Goal: Task Accomplishment & Management: Use online tool/utility

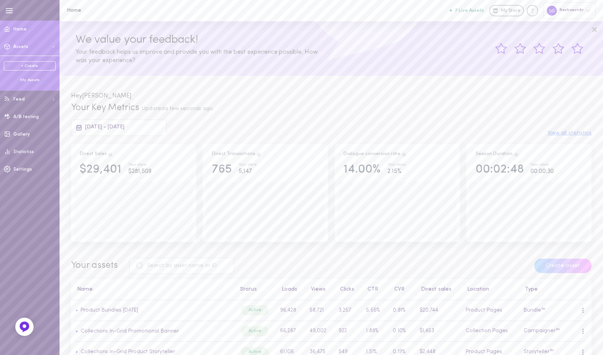
click at [15, 49] on span "Assets" at bounding box center [20, 47] width 15 height 5
click at [28, 75] on ul "+ Create My Assets" at bounding box center [30, 72] width 52 height 22
click at [30, 84] on div "+ Create My Assets" at bounding box center [30, 72] width 60 height 33
click at [30, 80] on div "My Assets" at bounding box center [30, 80] width 52 height 6
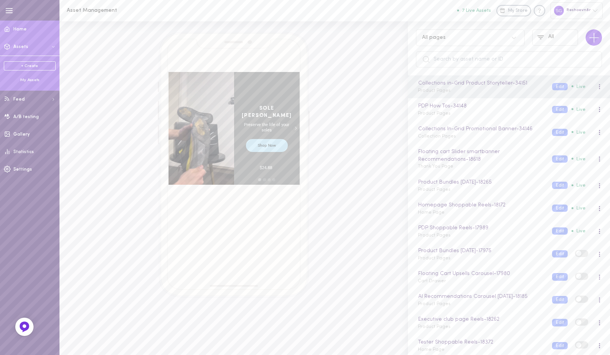
click at [18, 25] on link "Home" at bounding box center [30, 30] width 60 height 18
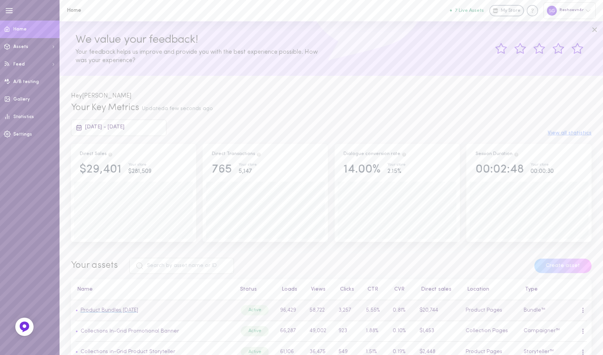
click at [129, 312] on link "Product Bundles [DATE]" at bounding box center [109, 311] width 58 height 6
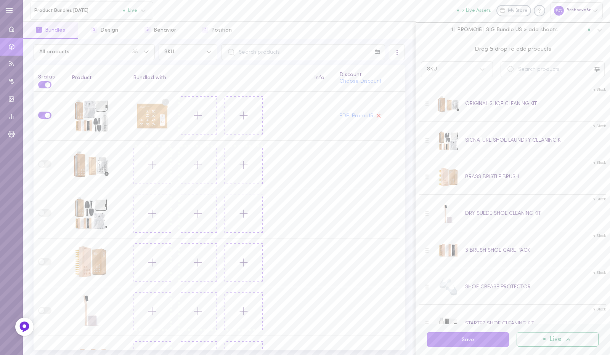
click at [500, 31] on span "1 | PROMO15 | SIG Bundle US > add sheets" at bounding box center [505, 29] width 106 height 7
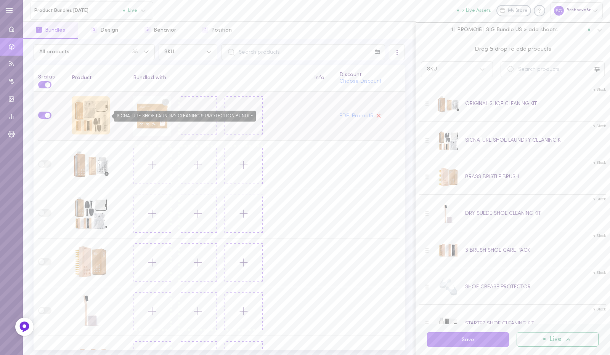
click at [94, 111] on div "SIGNATURE SHOE LAUNDRY CLEANING & PROTECTION BUNDLE" at bounding box center [91, 115] width 38 height 38
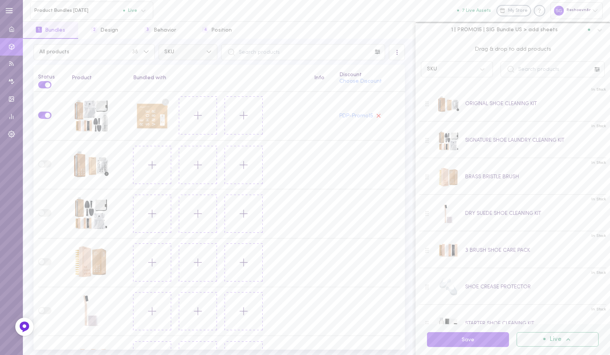
click at [204, 58] on button "SKU" at bounding box center [188, 52] width 59 height 16
click at [182, 92] on span "Variants" at bounding box center [175, 90] width 20 height 7
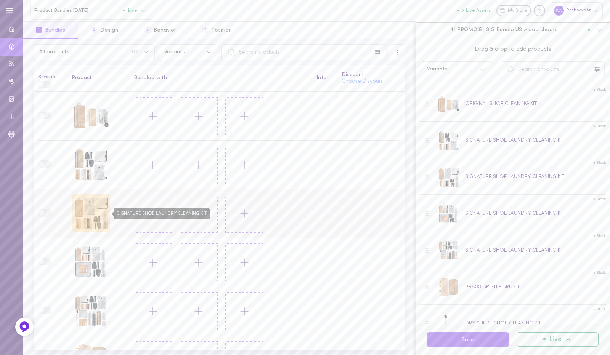
click at [88, 210] on div "SIGNATURE SHOE LAUNDRY CLEANING KIT" at bounding box center [91, 213] width 38 height 38
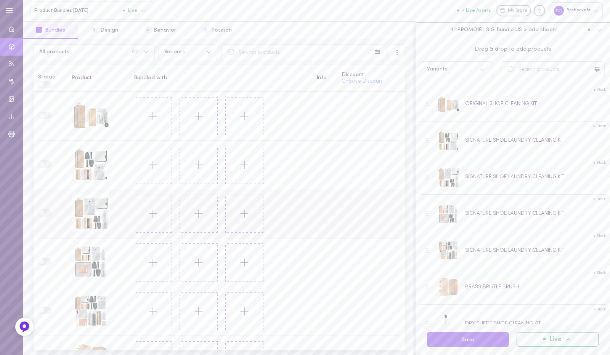
click at [46, 216] on td at bounding box center [51, 214] width 34 height 49
click at [45, 212] on label at bounding box center [44, 212] width 13 height 7
click at [47, 209] on label at bounding box center [44, 212] width 13 height 7
click at [165, 217] on button at bounding box center [153, 214] width 38 height 38
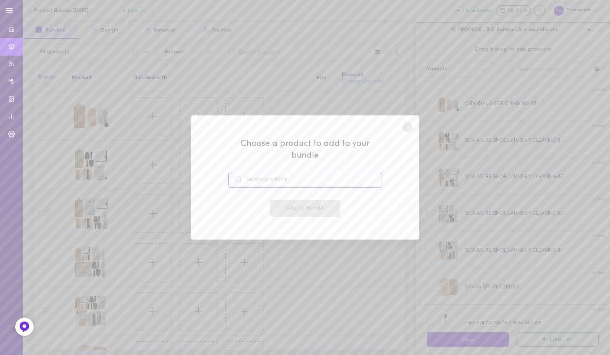
click at [263, 176] on input at bounding box center [305, 180] width 154 height 16
click at [267, 190] on div "SNEAKER LAUNDRY SHEETS 43980978192564" at bounding box center [305, 202] width 154 height 24
type input "SNEAKER LAUNDRY SHEETS"
click at [289, 200] on button "Add To Bundle" at bounding box center [305, 208] width 70 height 17
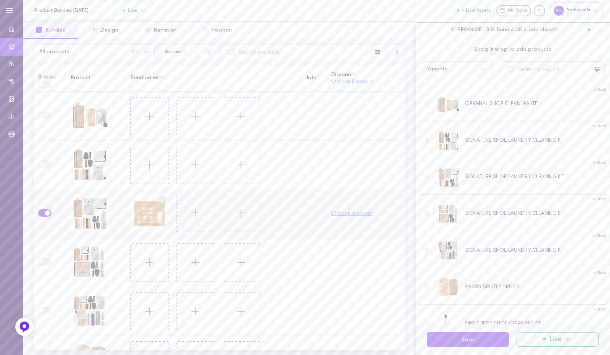
click at [343, 214] on button "Choose discount" at bounding box center [352, 213] width 42 height 5
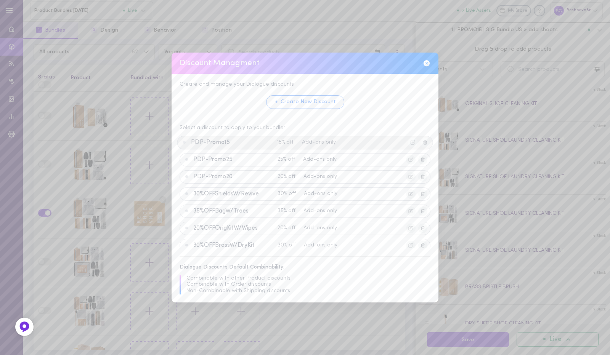
click at [235, 144] on span "PDP-Promo15" at bounding box center [232, 142] width 83 height 7
click at [289, 238] on button "Apply Discount" at bounding box center [285, 242] width 58 height 14
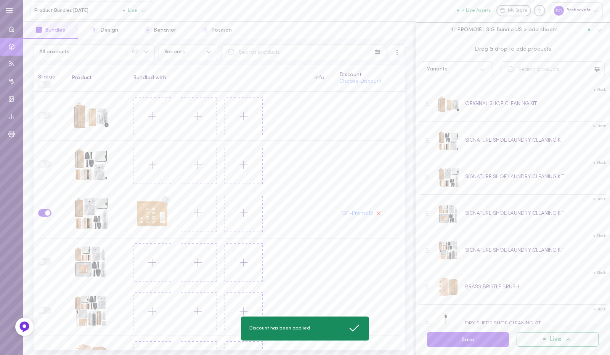
click at [484, 347] on div "Save Live" at bounding box center [513, 340] width 195 height 31
click at [480, 343] on button "Save" at bounding box center [468, 340] width 82 height 15
click at [516, 32] on span "1 | PROMO15 | SIG Bundle US > add sheets" at bounding box center [505, 29] width 106 height 7
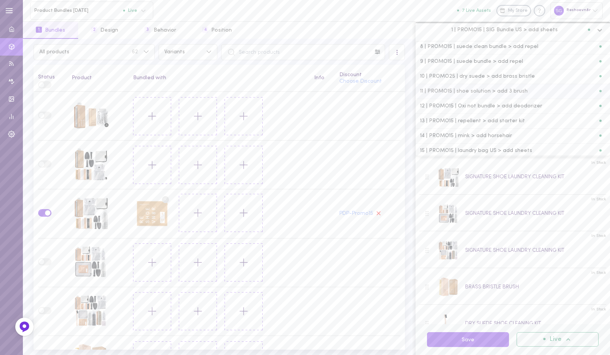
scroll to position [118, 0]
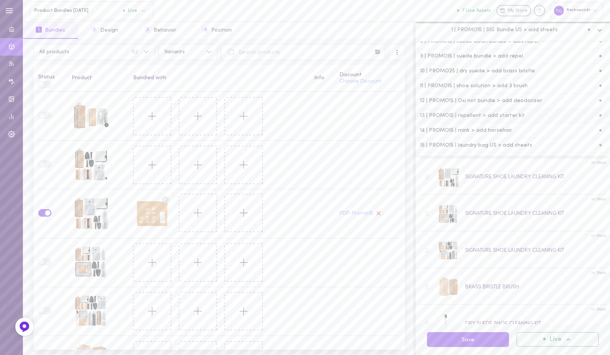
click at [476, 113] on span "13 | PROMO15 | repellent > add starter kit" at bounding box center [472, 115] width 105 height 5
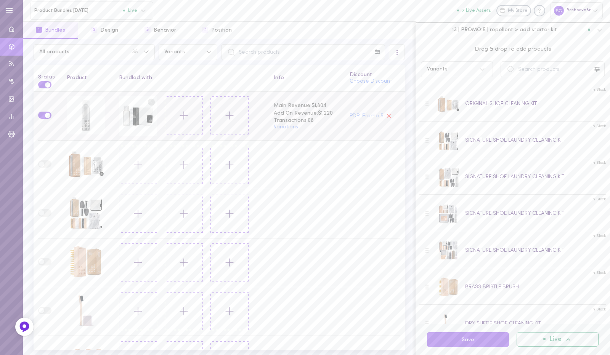
click at [148, 104] on circle at bounding box center [151, 101] width 7 height 7
click at [148, 102] on circle at bounding box center [151, 101] width 7 height 7
click at [150, 101] on line at bounding box center [151, 102] width 2 height 2
click at [149, 103] on circle at bounding box center [151, 101] width 7 height 7
click at [180, 115] on icon at bounding box center [183, 115] width 13 height 13
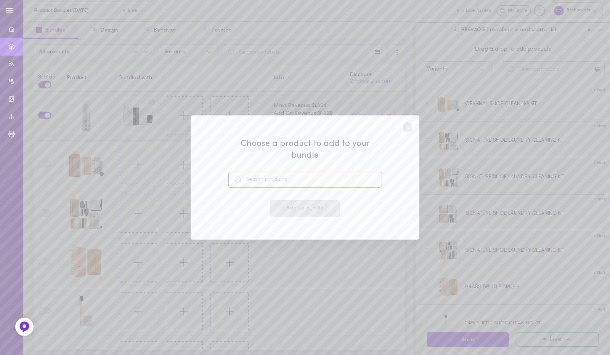
click at [251, 175] on input at bounding box center [305, 180] width 154 height 16
click at [261, 203] on span "42684575350964" at bounding box center [273, 206] width 42 height 6
type input "REFRESH SHOE CLEANING KIT"
click at [280, 204] on button "Add To Bundle" at bounding box center [305, 208] width 70 height 17
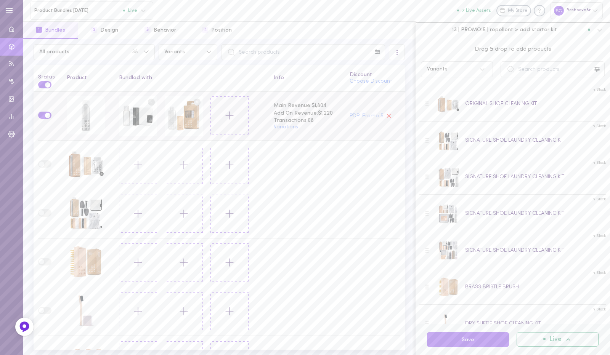
click at [148, 100] on circle at bounding box center [151, 101] width 7 height 7
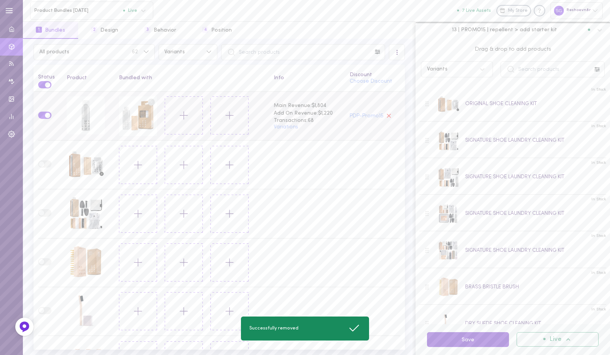
click at [463, 342] on button "Save" at bounding box center [468, 340] width 82 height 15
click at [160, 34] on button "3 Behavior" at bounding box center [161, 30] width 58 height 17
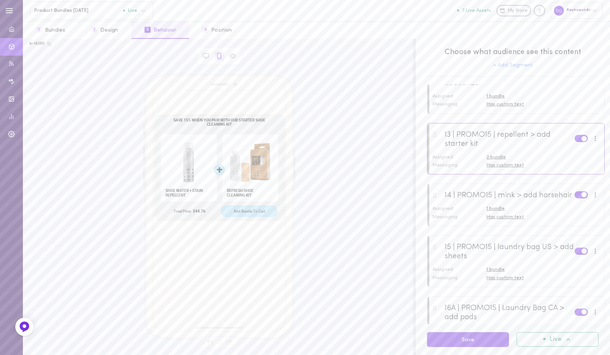
scroll to position [666, 0]
click at [494, 159] on span "2 bundle" at bounding box center [496, 156] width 19 height 5
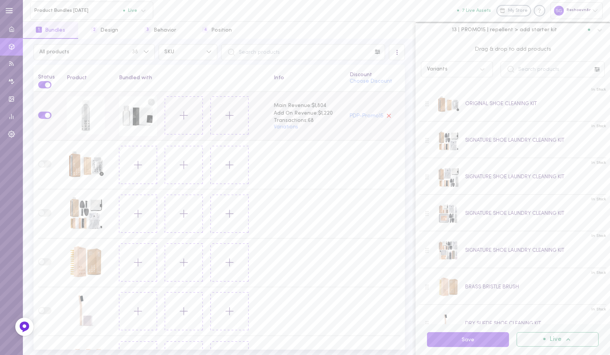
click at [148, 101] on circle at bounding box center [151, 101] width 7 height 7
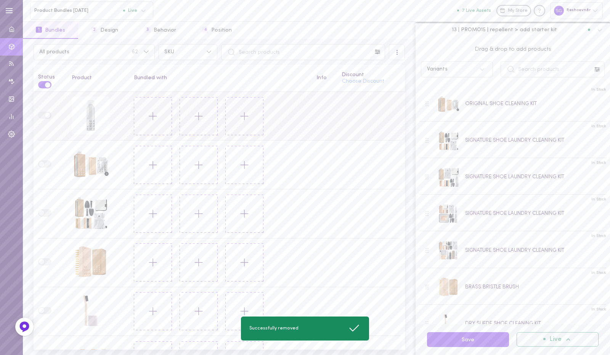
click at [150, 111] on icon at bounding box center [152, 116] width 13 height 13
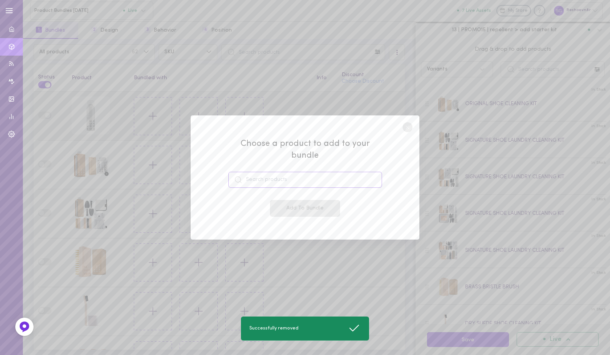
click at [256, 172] on input at bounding box center [305, 180] width 154 height 16
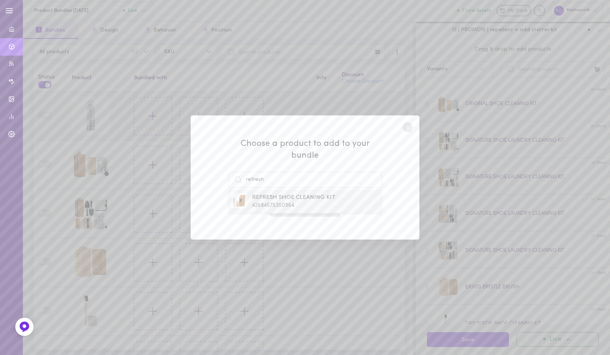
click at [265, 194] on span "REFRESH SHOE CLEANING KIT" at bounding box center [294, 198] width 84 height 8
type input "REFRESH SHOE CLEANING KIT"
click at [286, 204] on button "Add To Bundle" at bounding box center [305, 208] width 70 height 17
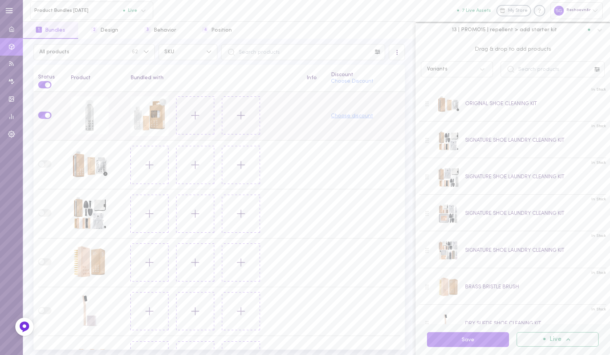
click at [336, 114] on button "Choose discount" at bounding box center [352, 116] width 42 height 5
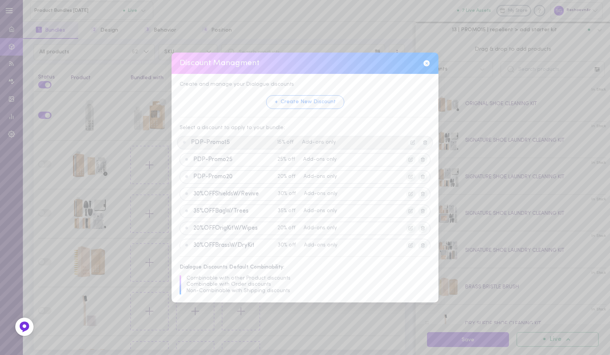
click at [229, 143] on span "PDP-Promo15" at bounding box center [232, 142] width 83 height 7
click at [287, 241] on button "Apply Discount" at bounding box center [285, 242] width 58 height 14
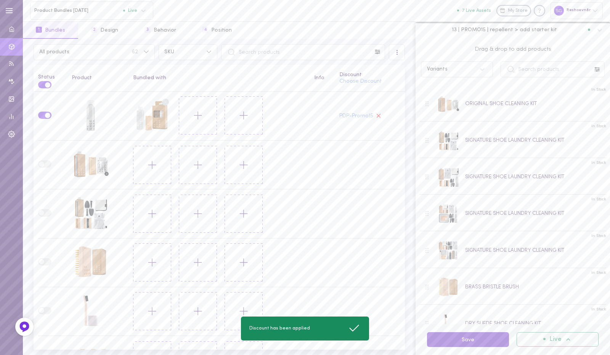
click at [447, 347] on button "Save" at bounding box center [468, 340] width 82 height 15
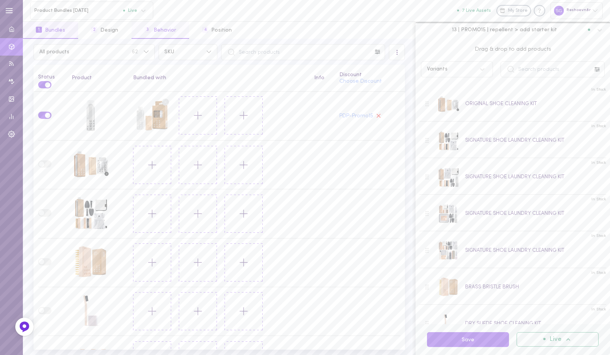
click at [168, 23] on button "3 Behavior" at bounding box center [161, 30] width 58 height 17
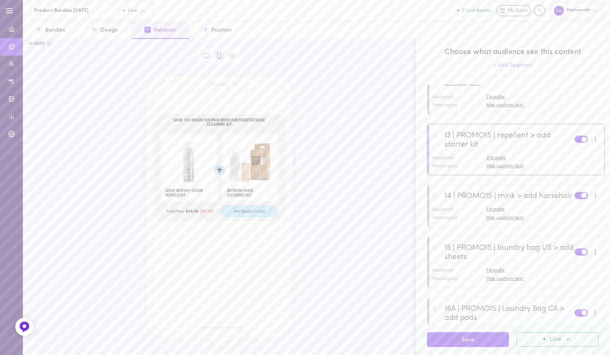
scroll to position [666, 0]
click at [503, 168] on span "Has custom text" at bounding box center [505, 165] width 37 height 5
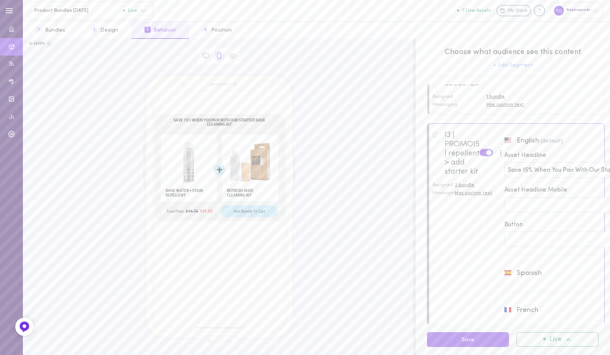
click at [563, 175] on input "Save 15% When You Pair With Our Starter Shoe Cleaning Kit" at bounding box center [583, 170] width 151 height 9
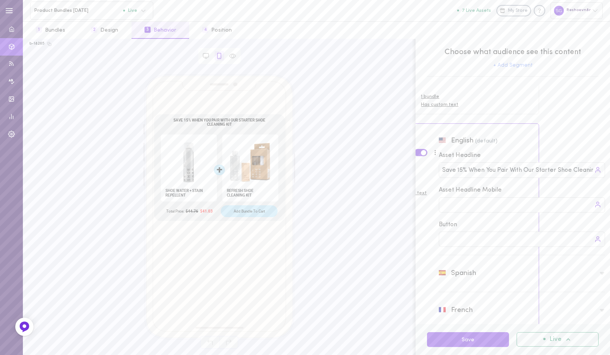
scroll to position [0, 20]
drag, startPoint x: 584, startPoint y: 183, endPoint x: 610, endPoint y: 179, distance: 25.9
click at [602, 179] on div "1 | PROMO15 | SIG Bundle US > add sheets Assigned: 2 bundle Messaging: Has cust…" at bounding box center [513, 205] width 195 height 240
click at [522, 178] on div "Save 15% When You Pair With Our Starter Shoe Cleaning Kit Save 15% When You Pai…" at bounding box center [522, 170] width 166 height 16
click at [519, 175] on input "Save 15% When You Pair With Our Starter Shoe Cleaning Kit" at bounding box center [517, 170] width 151 height 9
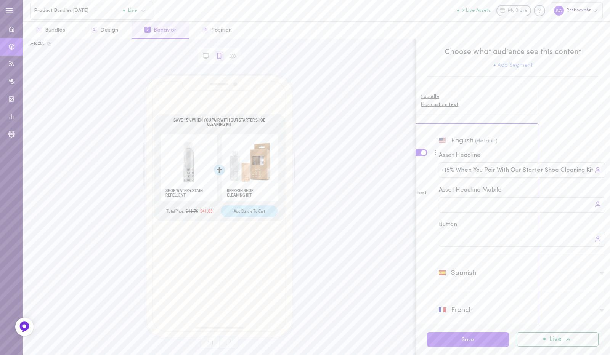
click at [519, 175] on input "Save 15% When You Pair With Our Starter Shoe Cleaning Kit" at bounding box center [517, 170] width 151 height 9
type input "Save 15% When You Pair With Our Refresh Shoe Cleaning Kit"
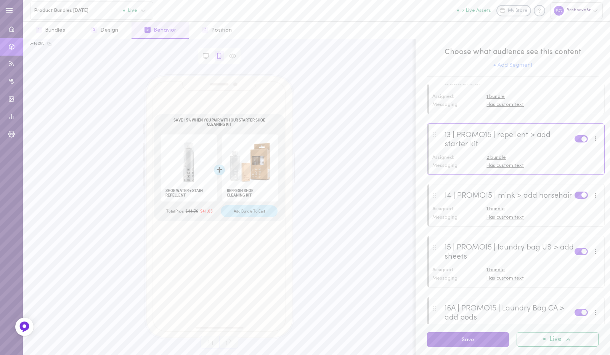
click at [472, 343] on button "Save" at bounding box center [468, 340] width 82 height 15
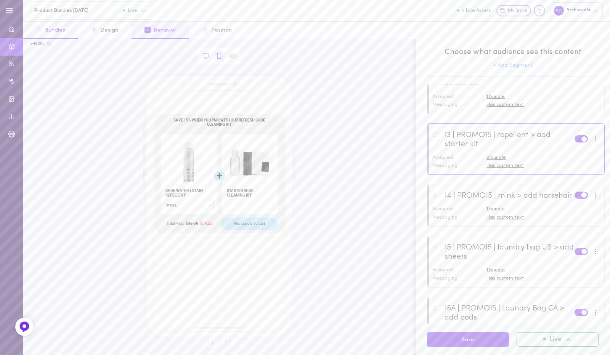
click at [52, 31] on button "1 Bundles" at bounding box center [50, 30] width 55 height 17
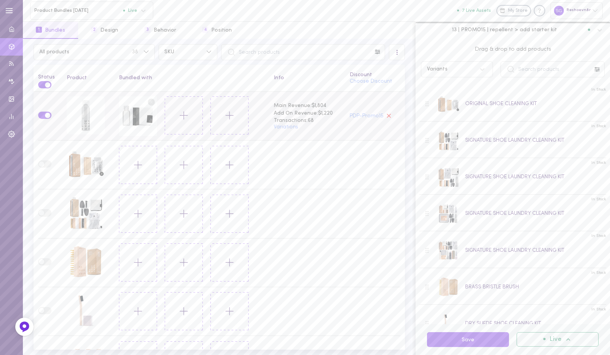
click at [149, 100] on circle at bounding box center [151, 101] width 7 height 7
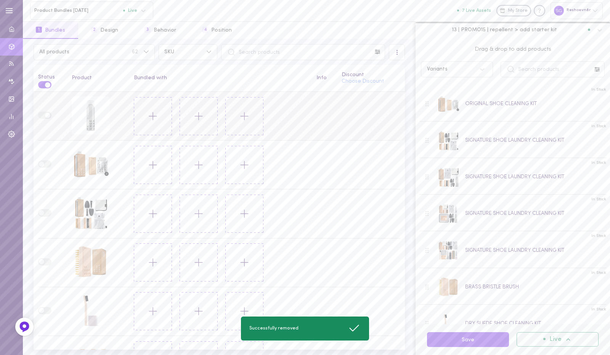
click at [151, 116] on icon at bounding box center [152, 116] width 13 height 13
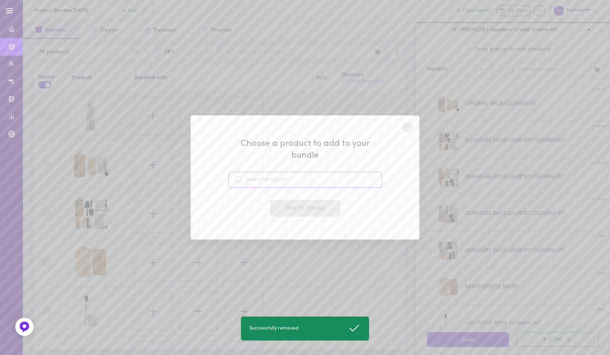
click at [271, 177] on input at bounding box center [305, 180] width 154 height 16
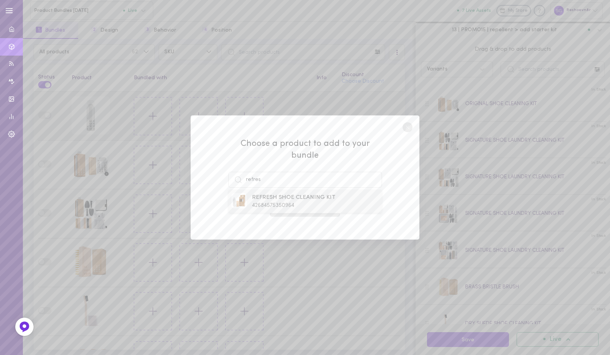
click at [267, 194] on span "REFRESH SHOE CLEANING KIT" at bounding box center [294, 198] width 84 height 8
type input "REFRESH SHOE CLEANING KIT"
click at [285, 204] on button "Add To Bundle" at bounding box center [305, 208] width 70 height 17
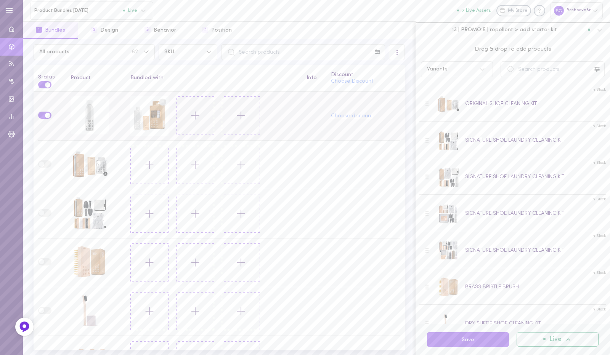
click at [341, 117] on button "Choose discount" at bounding box center [352, 116] width 42 height 5
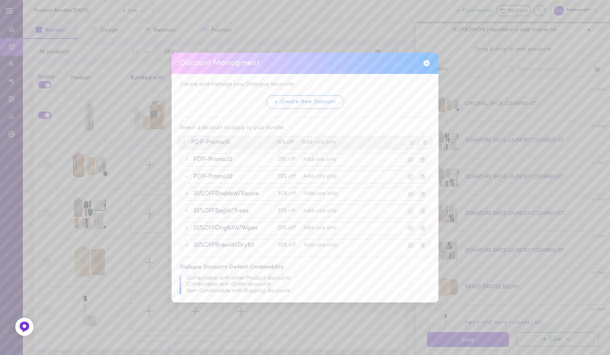
click at [251, 138] on div "PDP-Promo15 15% off Add-ons only" at bounding box center [305, 142] width 256 height 13
click at [281, 243] on button "Apply Discount" at bounding box center [285, 242] width 58 height 14
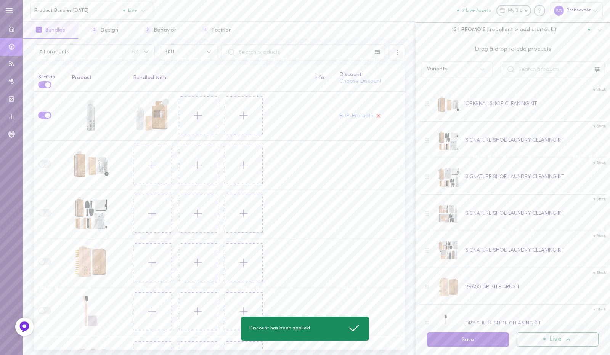
click at [460, 339] on button "Save" at bounding box center [468, 340] width 82 height 15
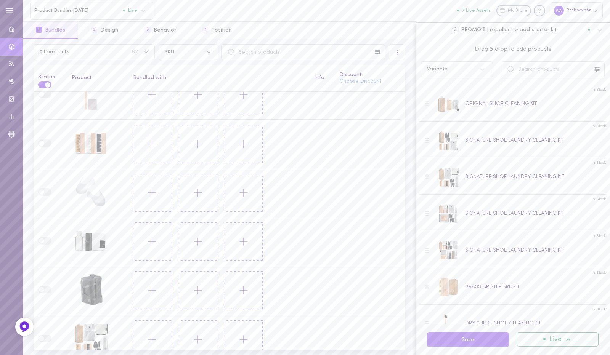
scroll to position [0, 0]
